Goal: Download file/media

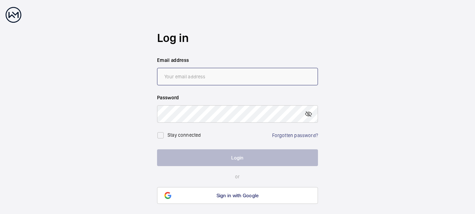
type input "[EMAIL_ADDRESS][DOMAIN_NAME]"
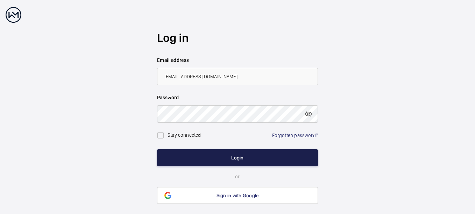
click at [247, 153] on button "Login" at bounding box center [237, 157] width 161 height 17
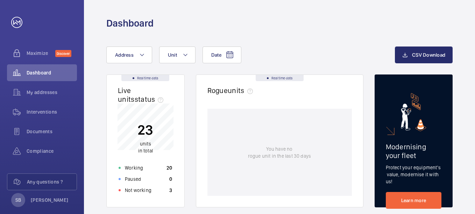
click at [240, 156] on div "You have no rogue unit in the last 30 days" at bounding box center [279, 152] width 145 height 87
click at [40, 110] on span "Interventions" at bounding box center [52, 111] width 50 height 7
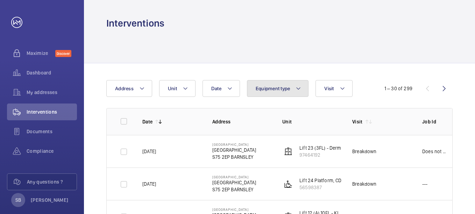
click at [261, 89] on span "Equipment type" at bounding box center [273, 89] width 35 height 6
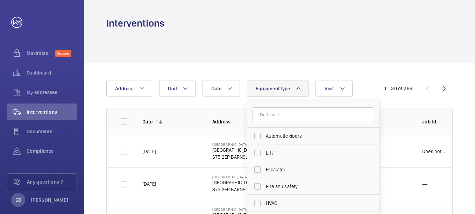
click at [283, 90] on span "Equipment type" at bounding box center [273, 89] width 35 height 6
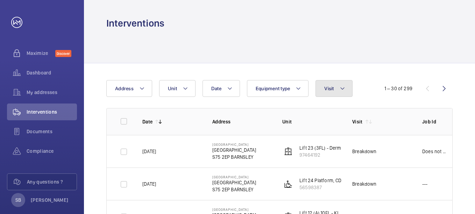
click at [334, 88] on button "Visit" at bounding box center [334, 88] width 37 height 17
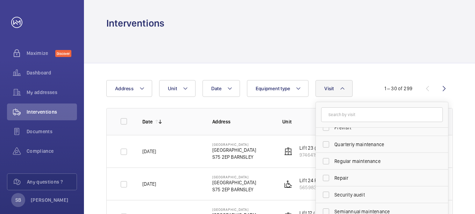
scroll to position [110, 0]
click at [324, 161] on label "Regular maintenance" at bounding box center [377, 160] width 122 height 17
click at [324, 161] on input "Regular maintenance" at bounding box center [326, 161] width 14 height 14
checkbox input "true"
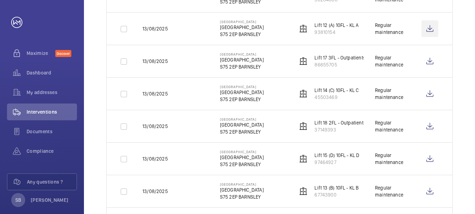
scroll to position [252, 0]
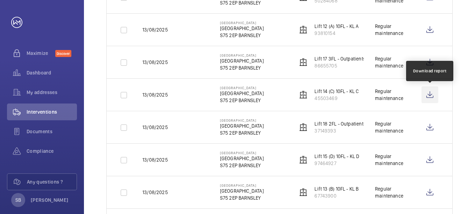
click at [430, 97] on wm-front-icon-button at bounding box center [430, 94] width 17 height 17
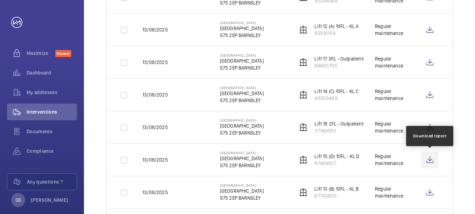
click at [432, 161] on wm-front-icon-button at bounding box center [430, 160] width 17 height 17
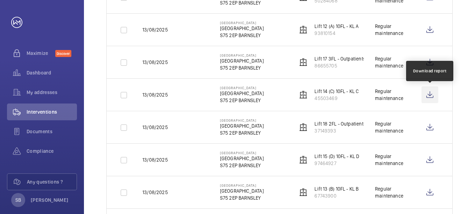
click at [430, 92] on wm-front-icon-button at bounding box center [430, 94] width 17 height 17
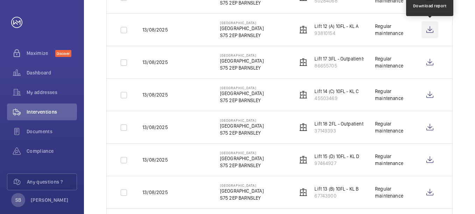
click at [431, 30] on wm-front-icon-button at bounding box center [430, 29] width 17 height 17
click at [475, 26] on html "Your request has been sent. We will contact you soon. Maximize Discover Dashboa…" at bounding box center [237, 107] width 475 height 214
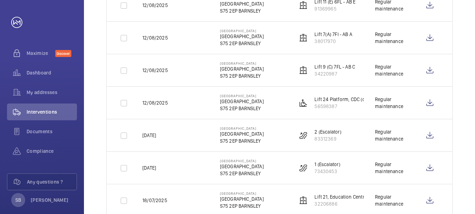
scroll to position [798, 0]
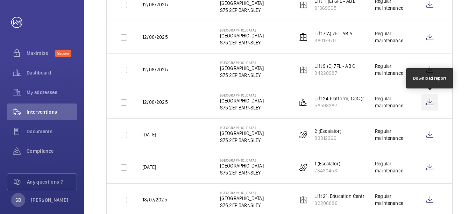
click at [428, 104] on wm-front-icon-button at bounding box center [430, 102] width 17 height 17
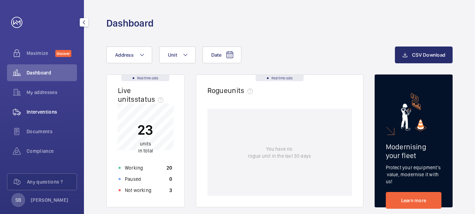
click at [54, 114] on span "Interventions" at bounding box center [52, 111] width 50 height 7
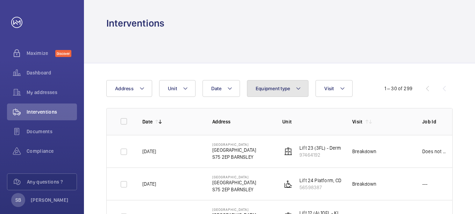
click at [289, 83] on button "Equipment type" at bounding box center [278, 88] width 62 height 17
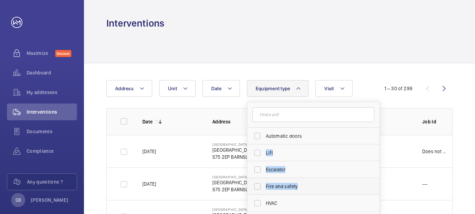
drag, startPoint x: 377, startPoint y: 139, endPoint x: 376, endPoint y: 194, distance: 54.6
click at [376, 194] on ul "Automatic doors Lift Escalator Fire and safety HVAC" at bounding box center [313, 170] width 132 height 84
drag, startPoint x: 376, startPoint y: 194, endPoint x: 356, endPoint y: 111, distance: 84.9
click at [356, 111] on input "text" at bounding box center [314, 114] width 122 height 15
drag, startPoint x: 353, startPoint y: 189, endPoint x: 353, endPoint y: 161, distance: 28.7
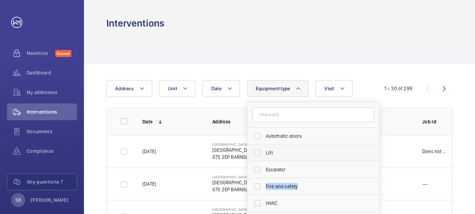
click at [353, 161] on ul "Automatic doors Lift Escalator Fire and safety HVAC" at bounding box center [313, 170] width 132 height 84
click at [289, 86] on span "Equipment type" at bounding box center [273, 89] width 35 height 6
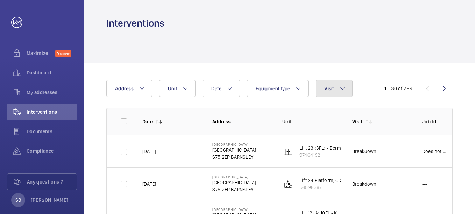
click at [326, 87] on span "Visit" at bounding box center [328, 89] width 9 height 6
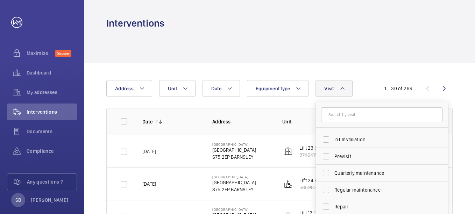
scroll to position [89, 0]
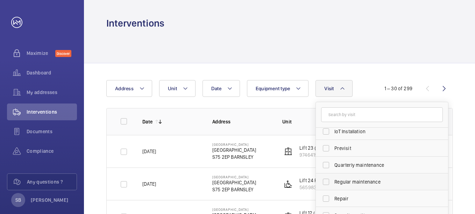
click at [326, 183] on label "Regular maintenance" at bounding box center [377, 182] width 122 height 17
click at [326, 183] on input "Regular maintenance" at bounding box center [326, 182] width 14 height 14
checkbox input "true"
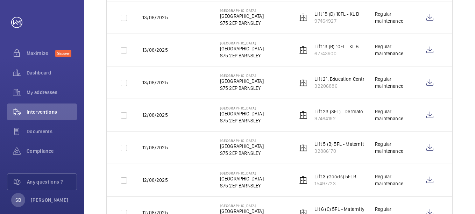
scroll to position [392, 0]
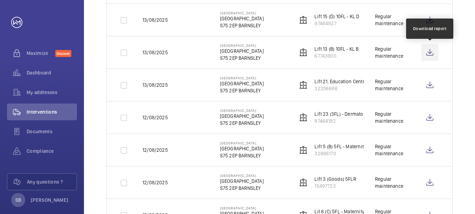
click at [430, 50] on wm-front-icon-button at bounding box center [430, 52] width 17 height 17
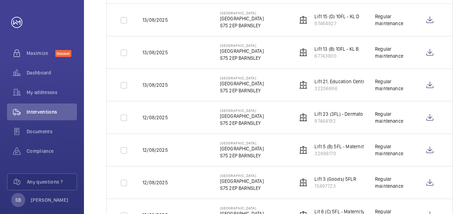
click at [471, 54] on div "Date Address Unit Equipment type Visit 1 1 – 30 of 181 Date Address Unit Visit …" at bounding box center [279, 203] width 391 height 1065
click at [459, 46] on div "Date Address Unit Equipment type Visit 1 1 – 30 of 181 Date Address Unit Visit …" at bounding box center [279, 203] width 391 height 1065
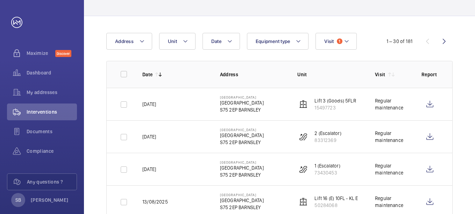
scroll to position [0, 0]
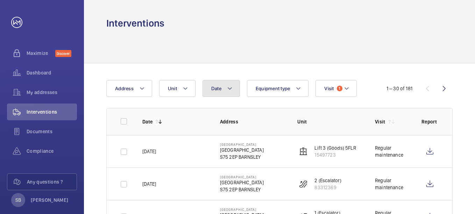
click at [231, 93] on button "Date" at bounding box center [221, 88] width 37 height 17
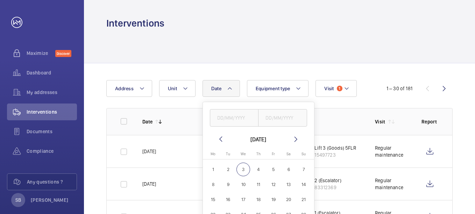
click at [220, 139] on mat-icon at bounding box center [221, 139] width 8 height 8
click at [229, 170] on span "1" at bounding box center [228, 170] width 14 height 14
type input "01/07/2025"
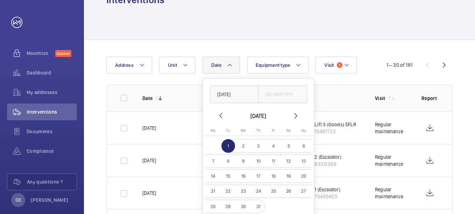
click at [259, 204] on span "31" at bounding box center [259, 207] width 14 height 14
type input "31/07/2025"
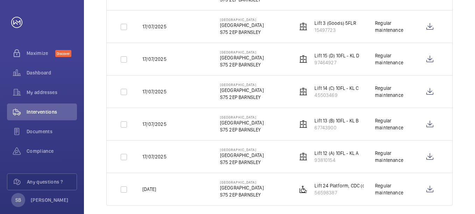
scroll to position [719, 0]
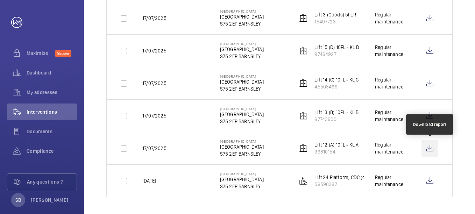
click at [430, 143] on wm-front-icon-button at bounding box center [430, 148] width 17 height 17
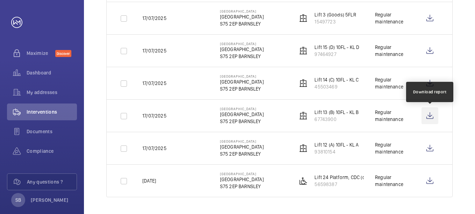
click at [430, 119] on wm-front-icon-button at bounding box center [430, 115] width 17 height 17
